Goal: Task Accomplishment & Management: Manage account settings

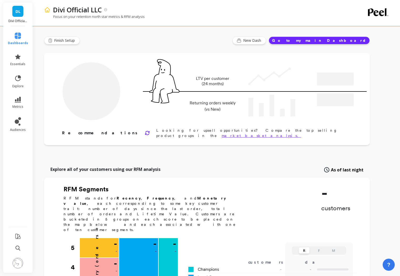
type input "Champions"
type input "37880"
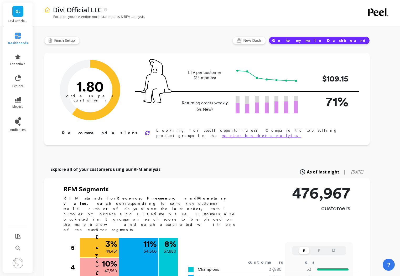
click at [19, 259] on img at bounding box center [18, 262] width 10 height 10
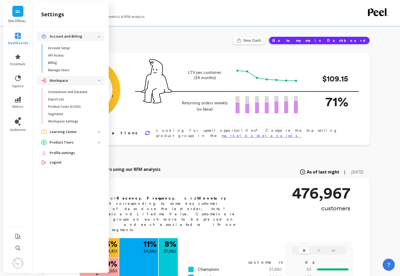
click at [15, 9] on span "DL" at bounding box center [17, 11] width 5 height 6
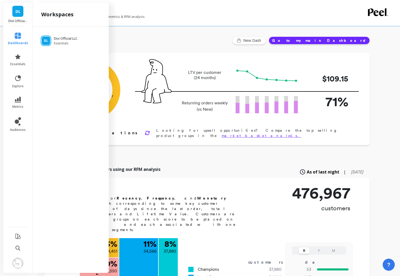
click at [17, 14] on span "DL" at bounding box center [17, 11] width 5 height 6
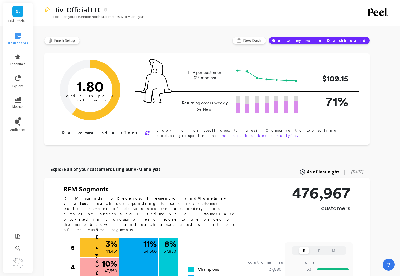
click at [19, 260] on img at bounding box center [18, 262] width 10 height 10
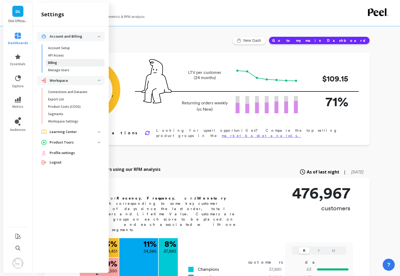
click at [59, 61] on span "Billing" at bounding box center [73, 63] width 50 height 4
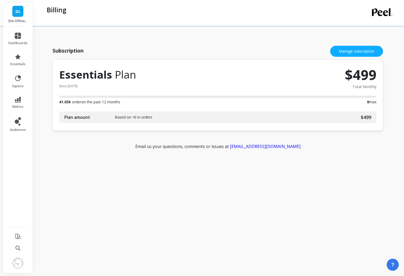
click at [20, 262] on img at bounding box center [18, 262] width 10 height 10
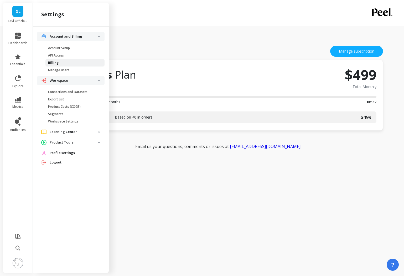
click at [53, 64] on p "Billing" at bounding box center [53, 63] width 10 height 4
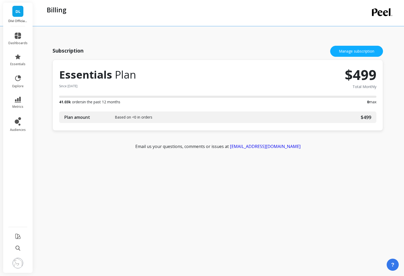
click at [75, 118] on span "Plan amount" at bounding box center [89, 117] width 50 height 6
click at [356, 49] on button "Manage subscription" at bounding box center [356, 51] width 53 height 11
